Goal: Information Seeking & Learning: Check status

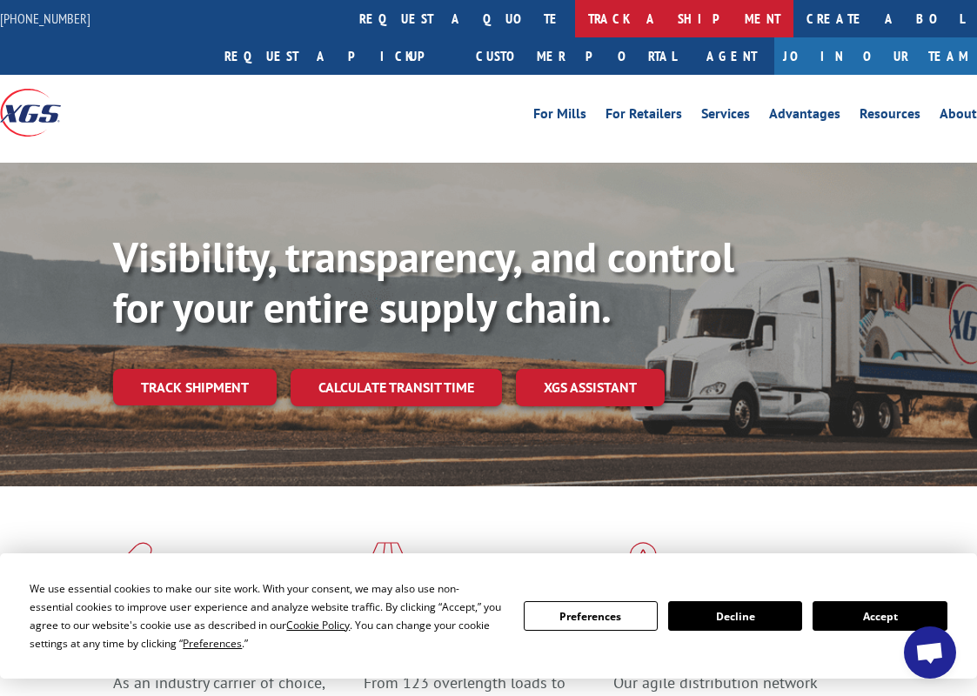
click at [575, 12] on link "track a shipment" at bounding box center [684, 18] width 218 height 37
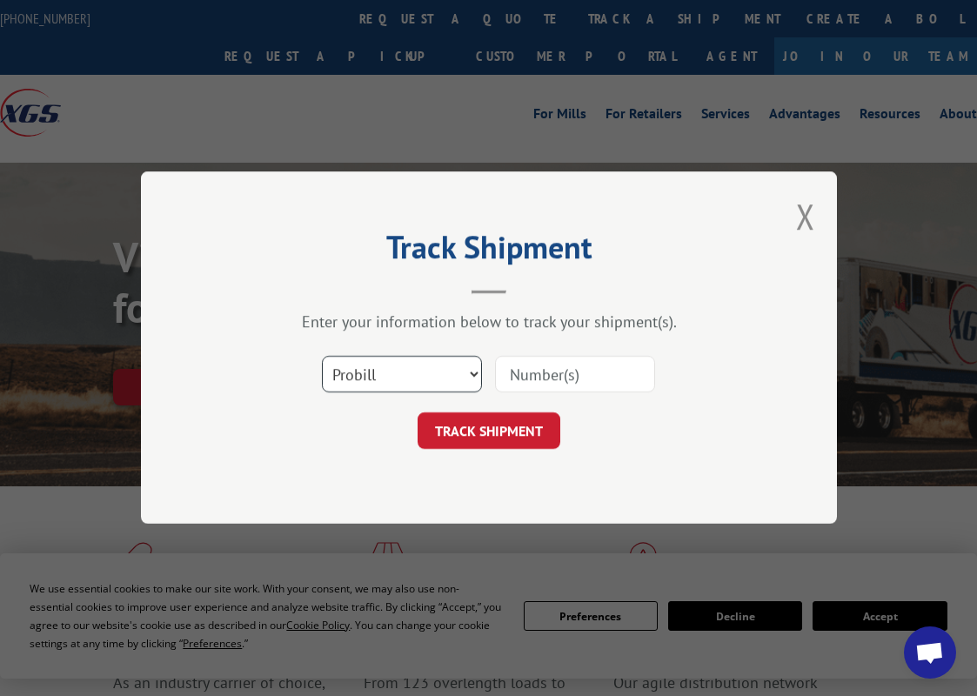
click at [383, 360] on select "Select category... Probill BOL PO" at bounding box center [402, 375] width 160 height 37
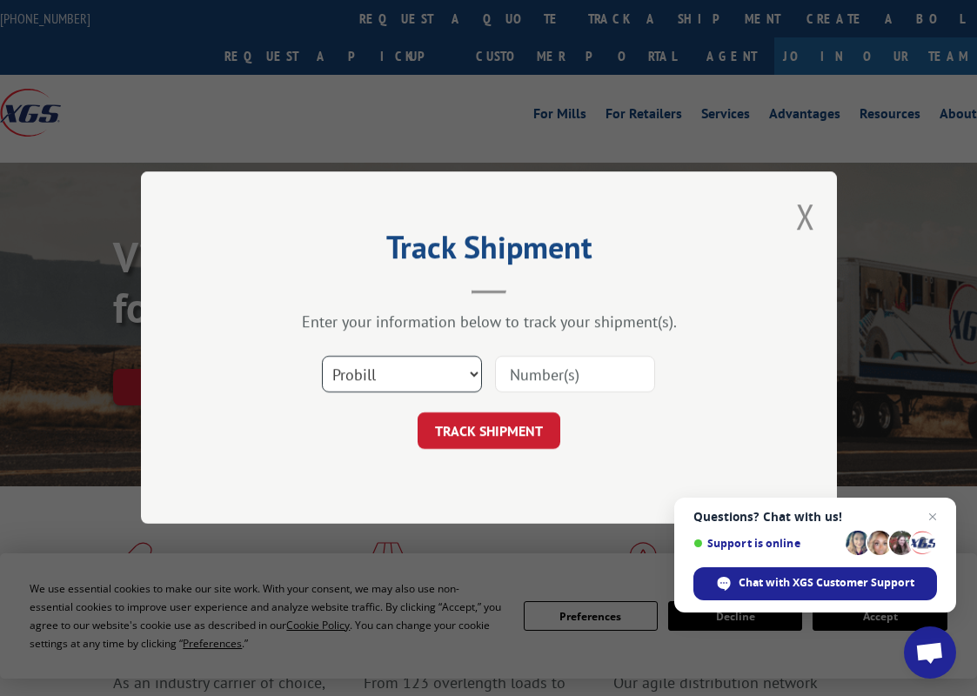
select select "bol"
click at [322, 357] on select "Select category... Probill BOL PO" at bounding box center [402, 375] width 160 height 37
click at [542, 381] on input at bounding box center [575, 375] width 160 height 37
paste input "5268090"
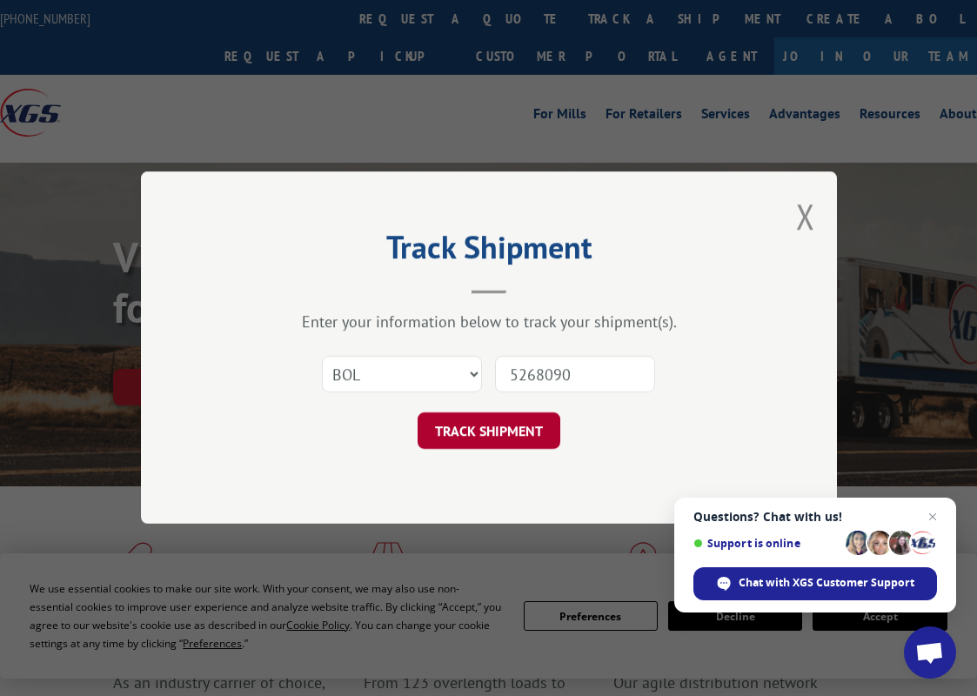
type input "5268090"
click at [501, 425] on button "TRACK SHIPMENT" at bounding box center [488, 431] width 143 height 37
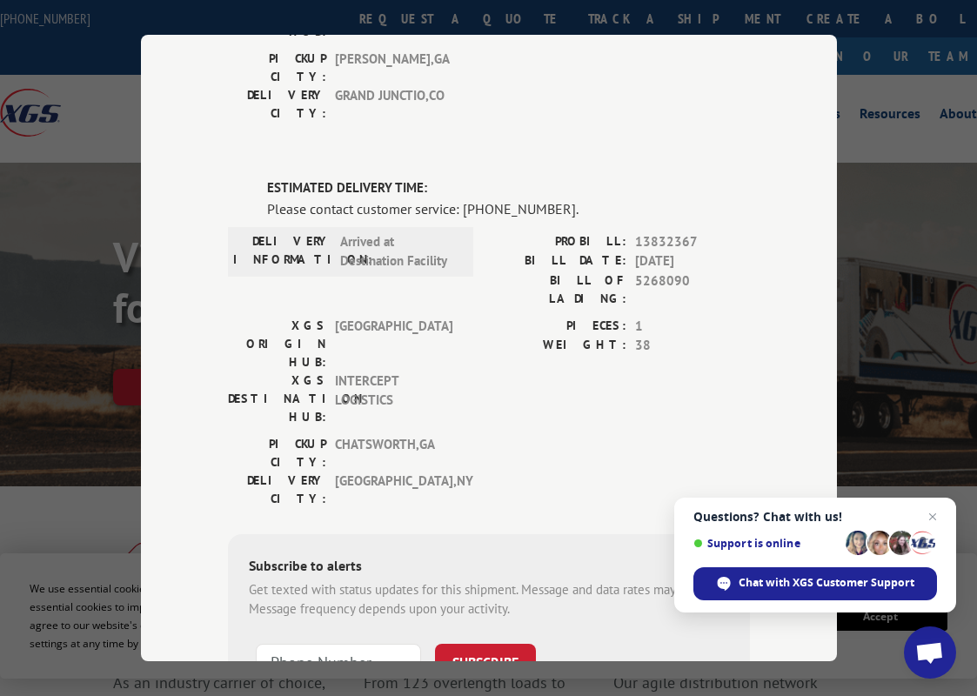
scroll to position [397, 0]
